Goal: Transaction & Acquisition: Purchase product/service

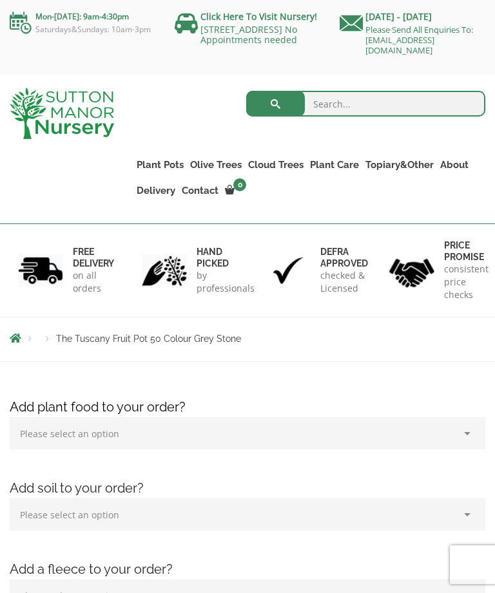
click at [365, 356] on div "Products The Tuscany Fruit Pot 50 Colour Grey Stone" at bounding box center [247, 340] width 495 height 44
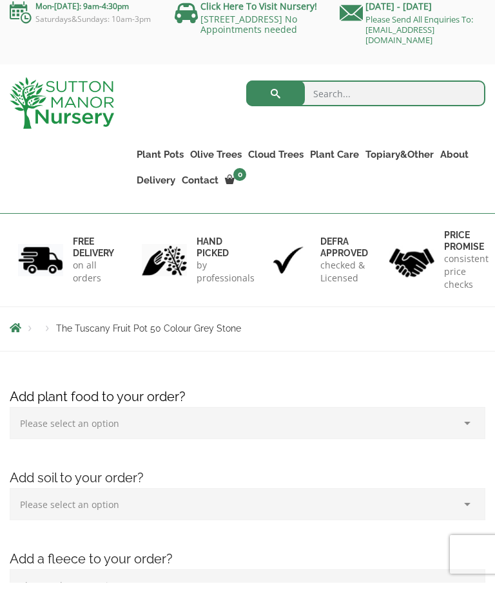
scroll to position [10, 0]
click at [330, 99] on input "search" at bounding box center [365, 94] width 239 height 26
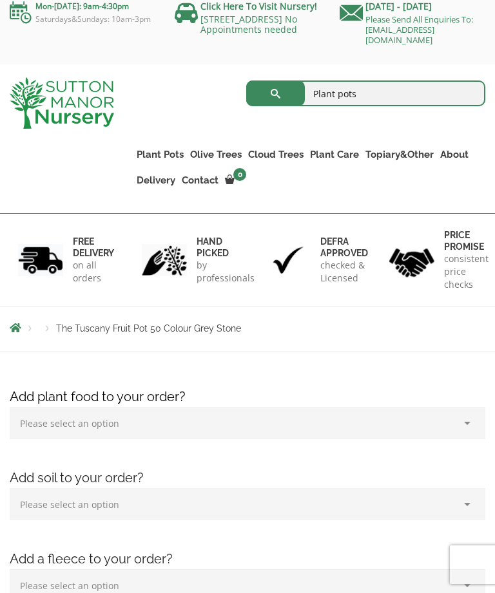
type input "Plant pots"
click at [275, 99] on button "submit" at bounding box center [275, 94] width 59 height 26
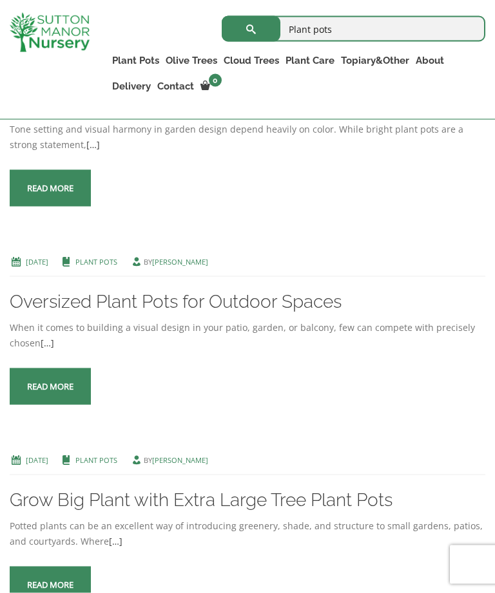
scroll to position [1326, 0]
click at [50, 386] on span at bounding box center [50, 386] width 0 height 0
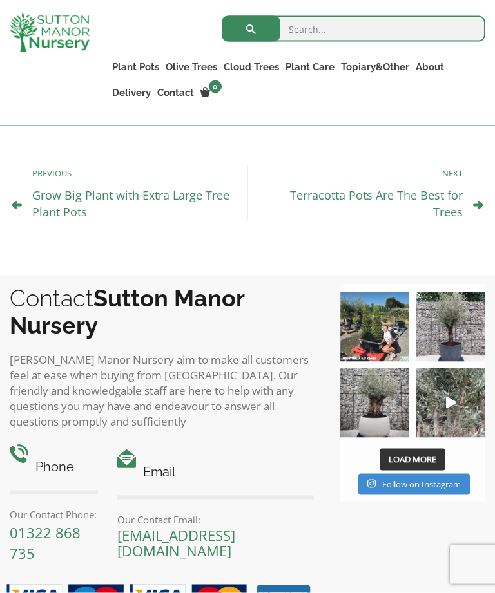
scroll to position [1306, 0]
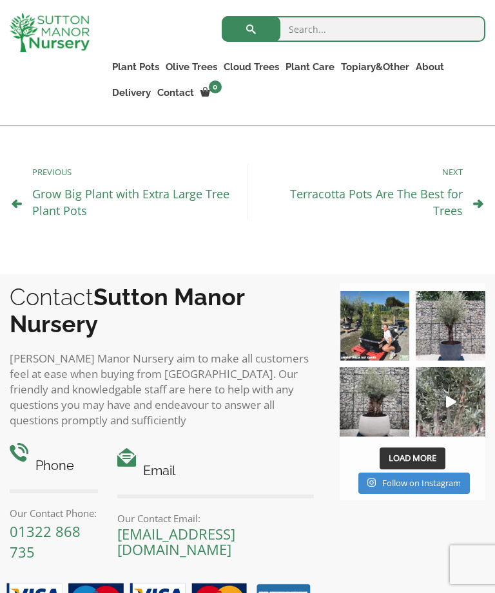
click at [387, 330] on img at bounding box center [374, 326] width 70 height 70
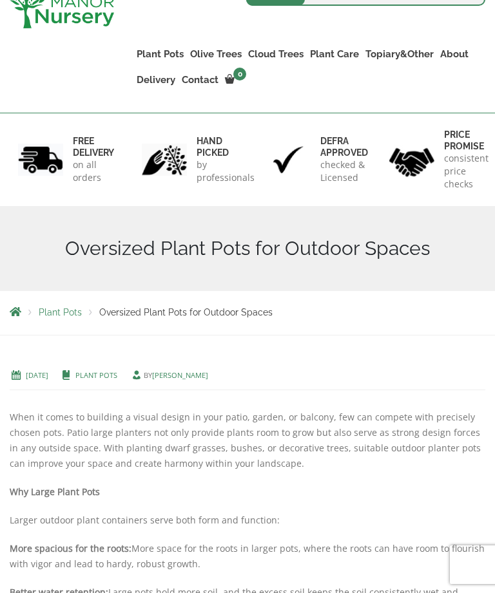
scroll to position [0, 0]
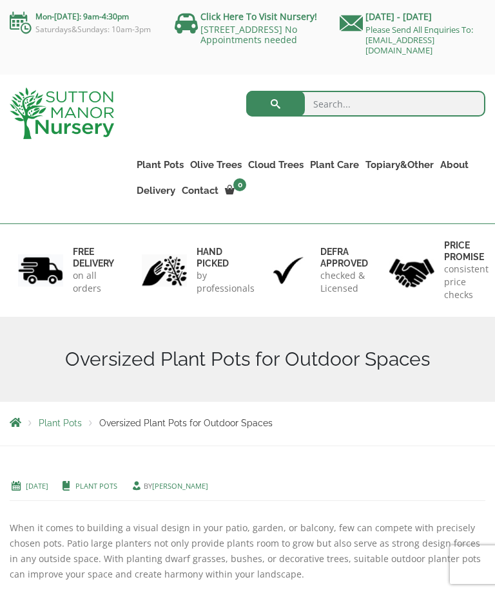
click at [265, 323] on div "Oversized Plant Pots for Outdoor Spaces" at bounding box center [247, 359] width 495 height 85
